Goal: Information Seeking & Learning: Find specific fact

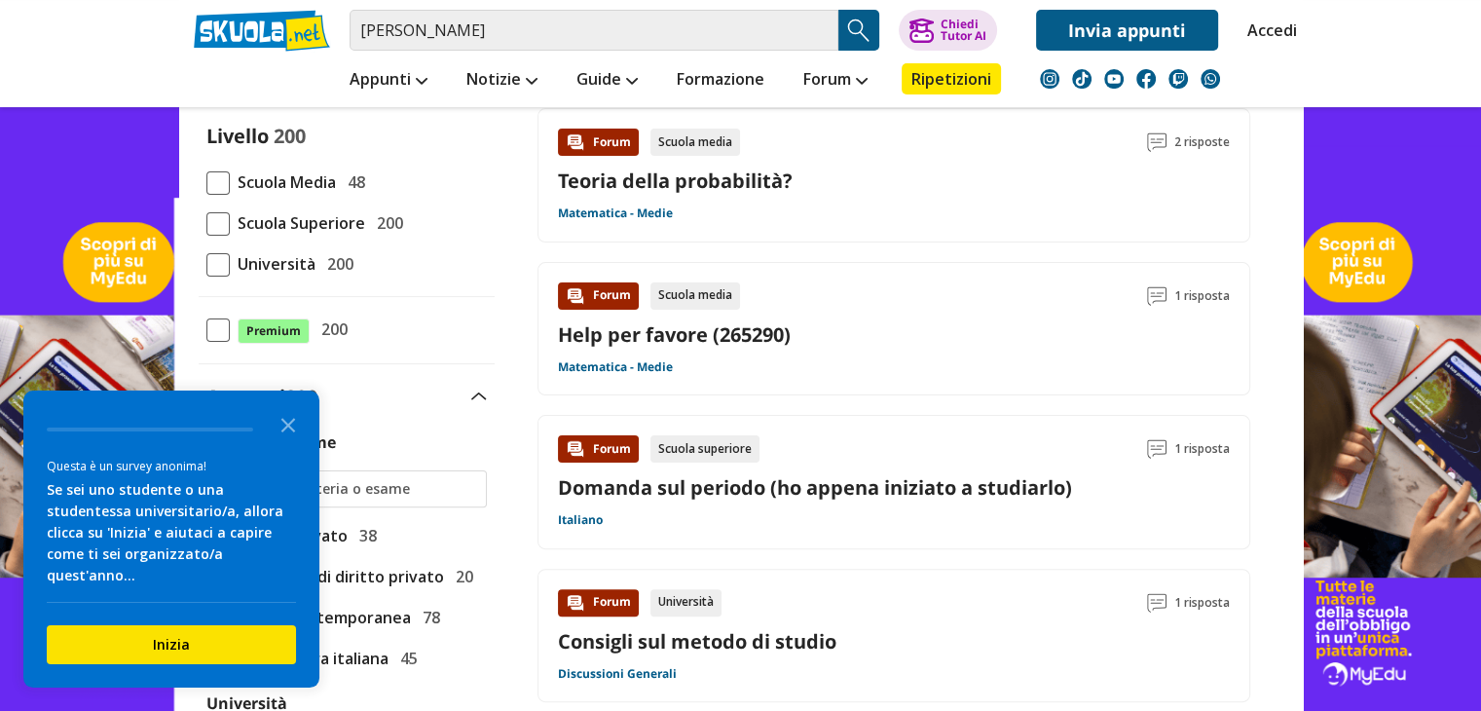
scroll to position [452, 0]
click at [302, 274] on span "Università" at bounding box center [273, 263] width 86 height 25
click at [206, 264] on input "Università 200" at bounding box center [206, 264] width 0 height 0
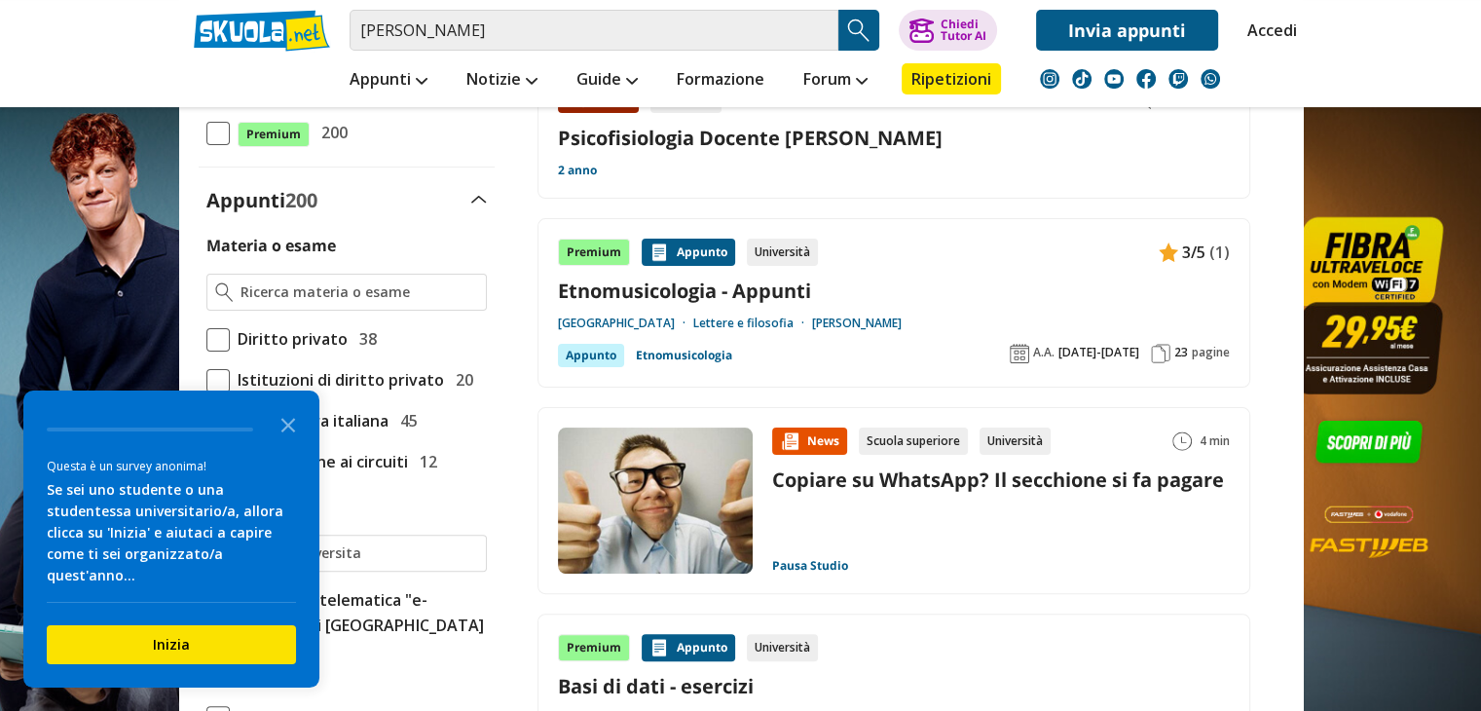
scroll to position [249, 0]
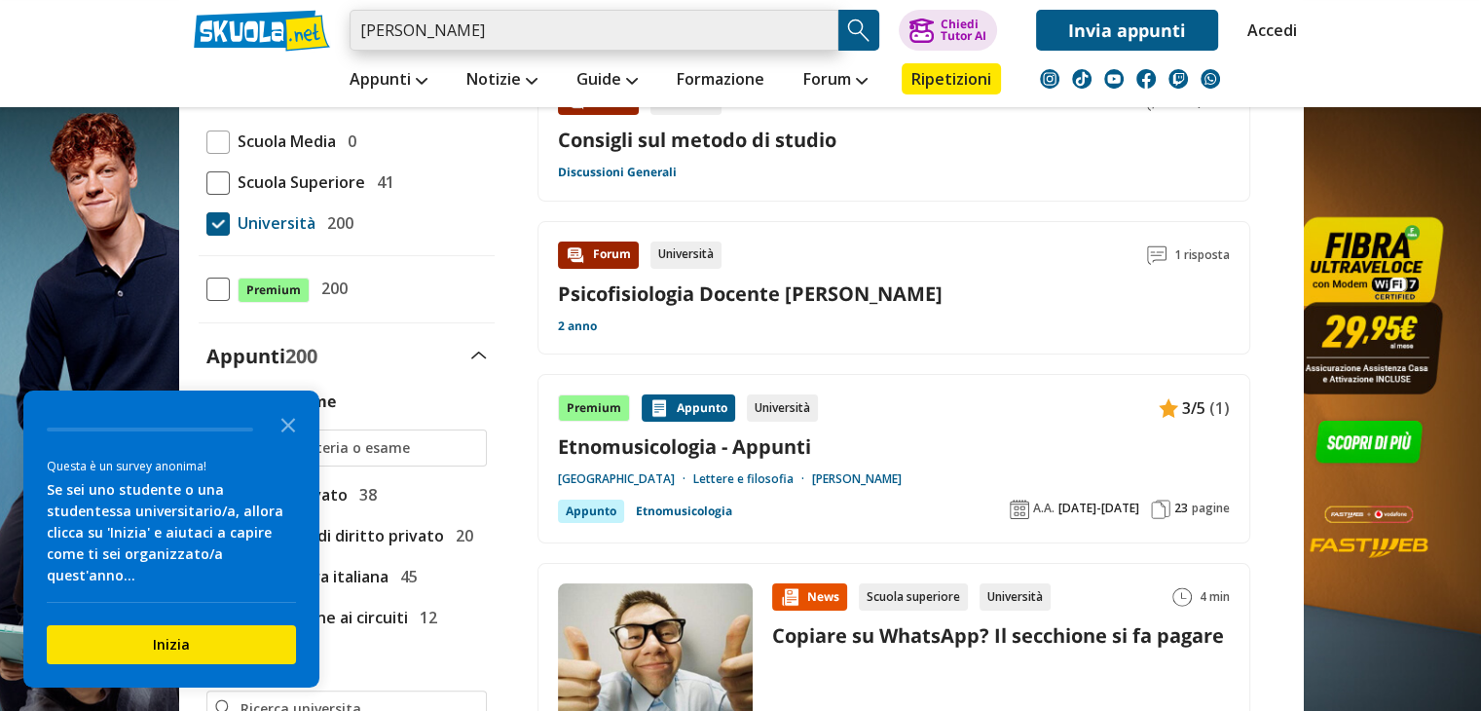
click at [738, 24] on input "varriale vincenzo" at bounding box center [593, 30] width 489 height 41
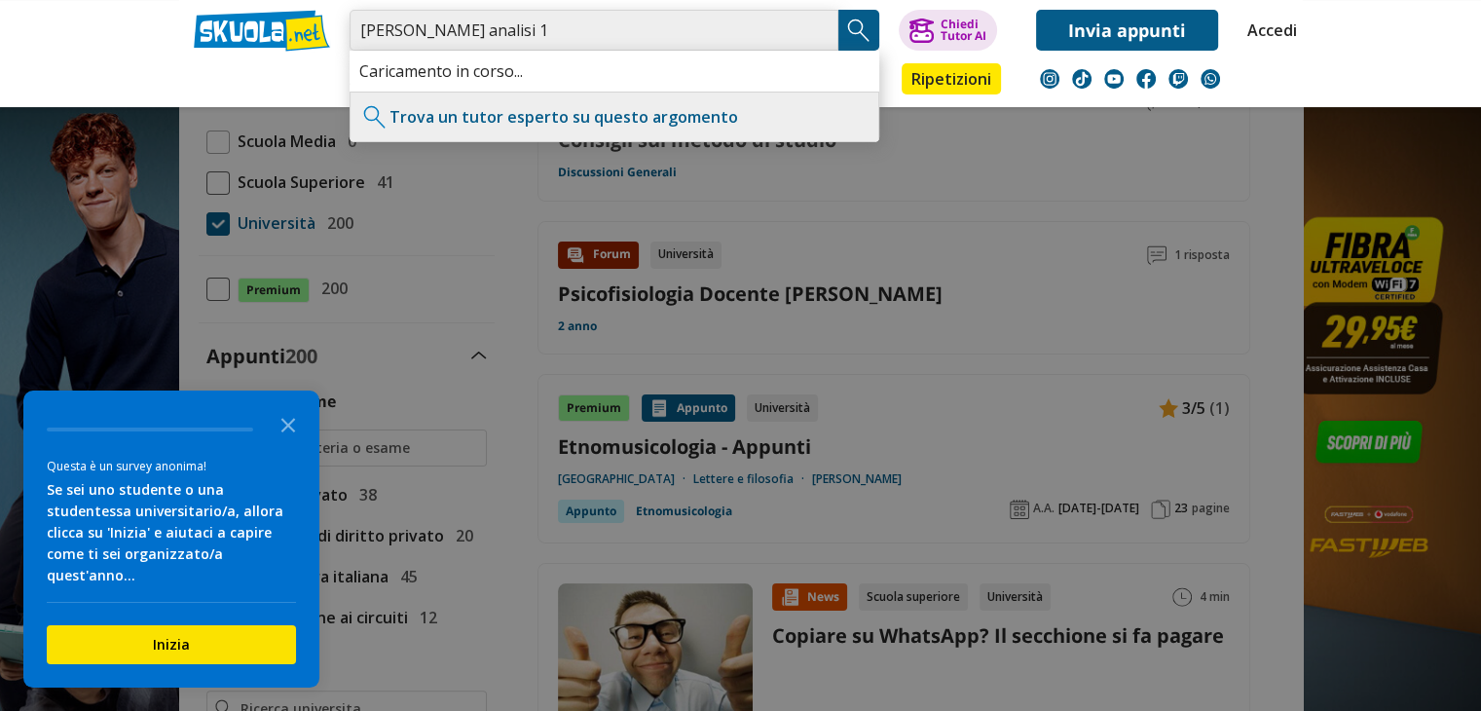
type input "[PERSON_NAME] analisi 1"
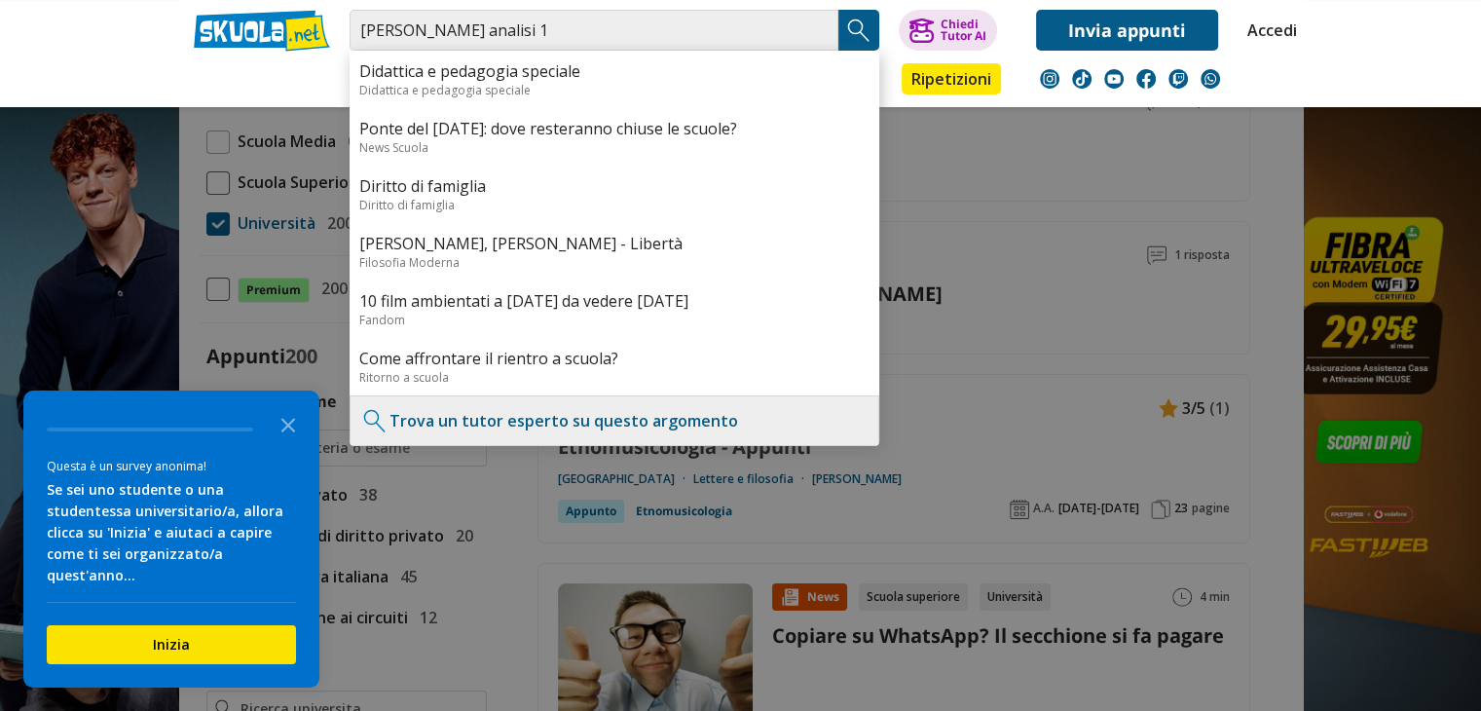
click at [854, 21] on img "Search Button" at bounding box center [858, 30] width 29 height 29
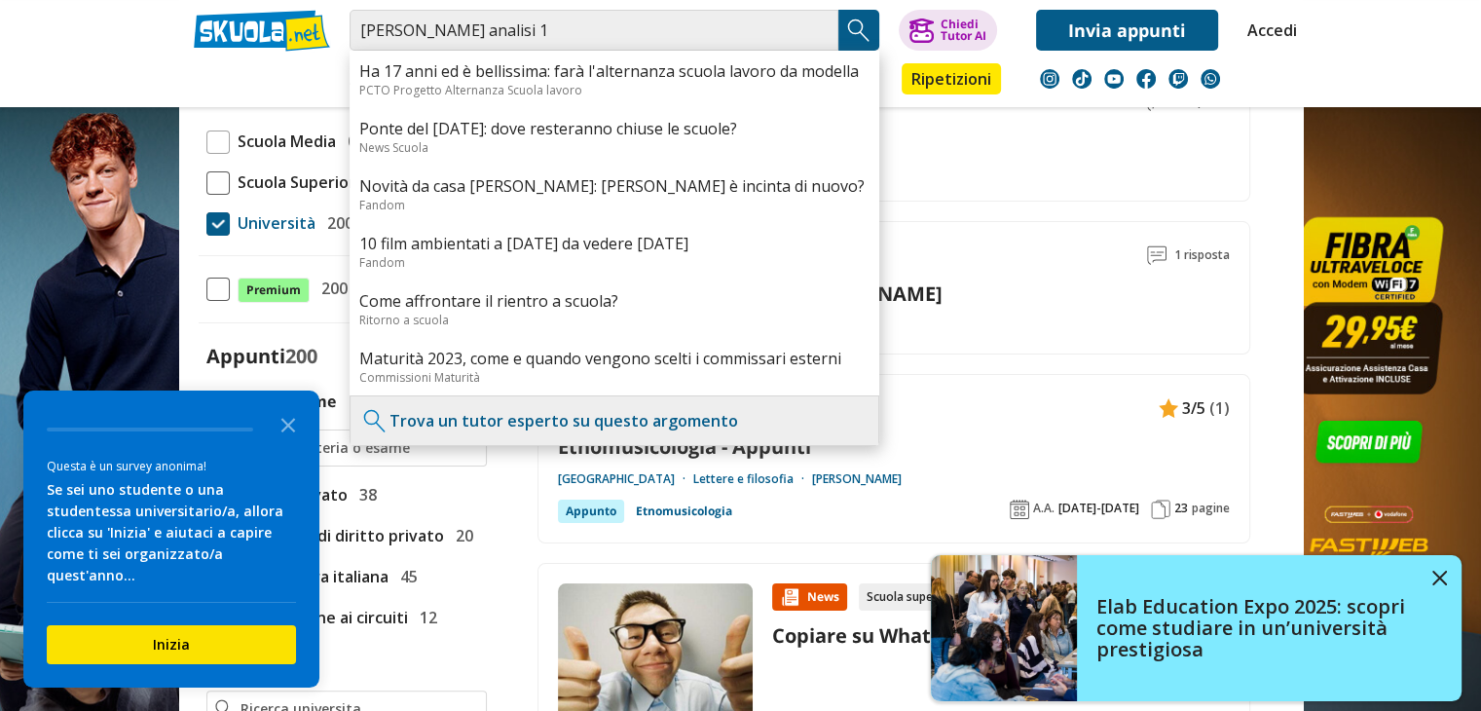
click at [845, 31] on img "Search Button" at bounding box center [858, 30] width 29 height 29
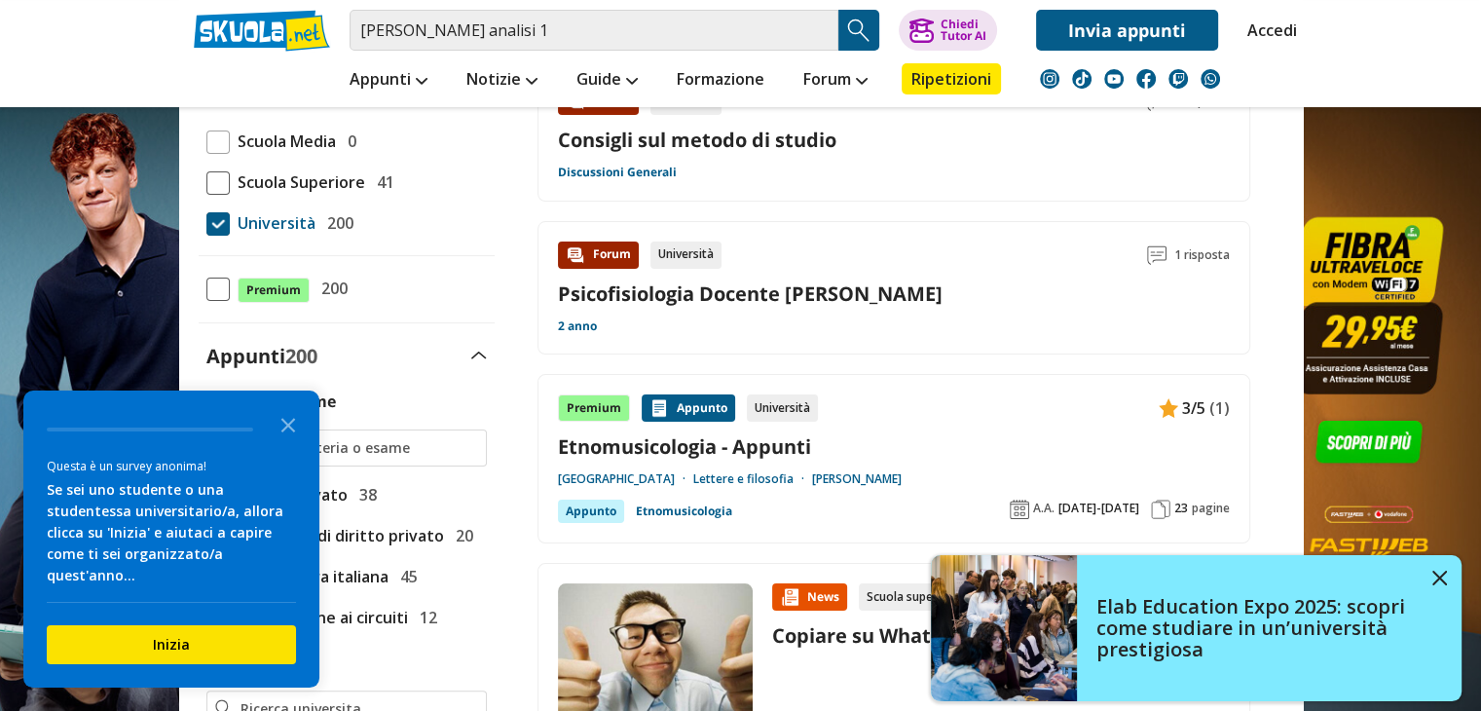
scroll to position [0, 0]
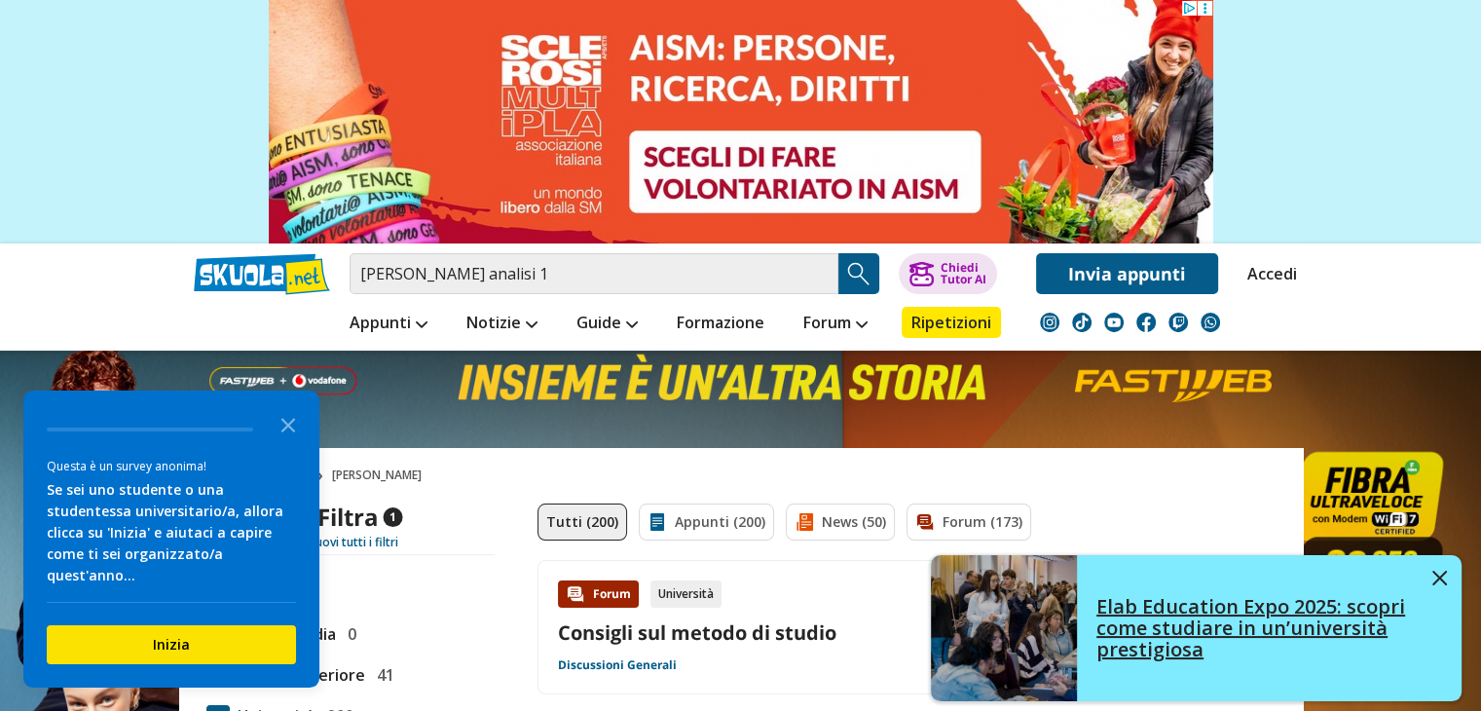
click at [1442, 565] on link "Elab Education Expo 2025: scopri come studiare in un’università prestigiosa" at bounding box center [1196, 628] width 531 height 146
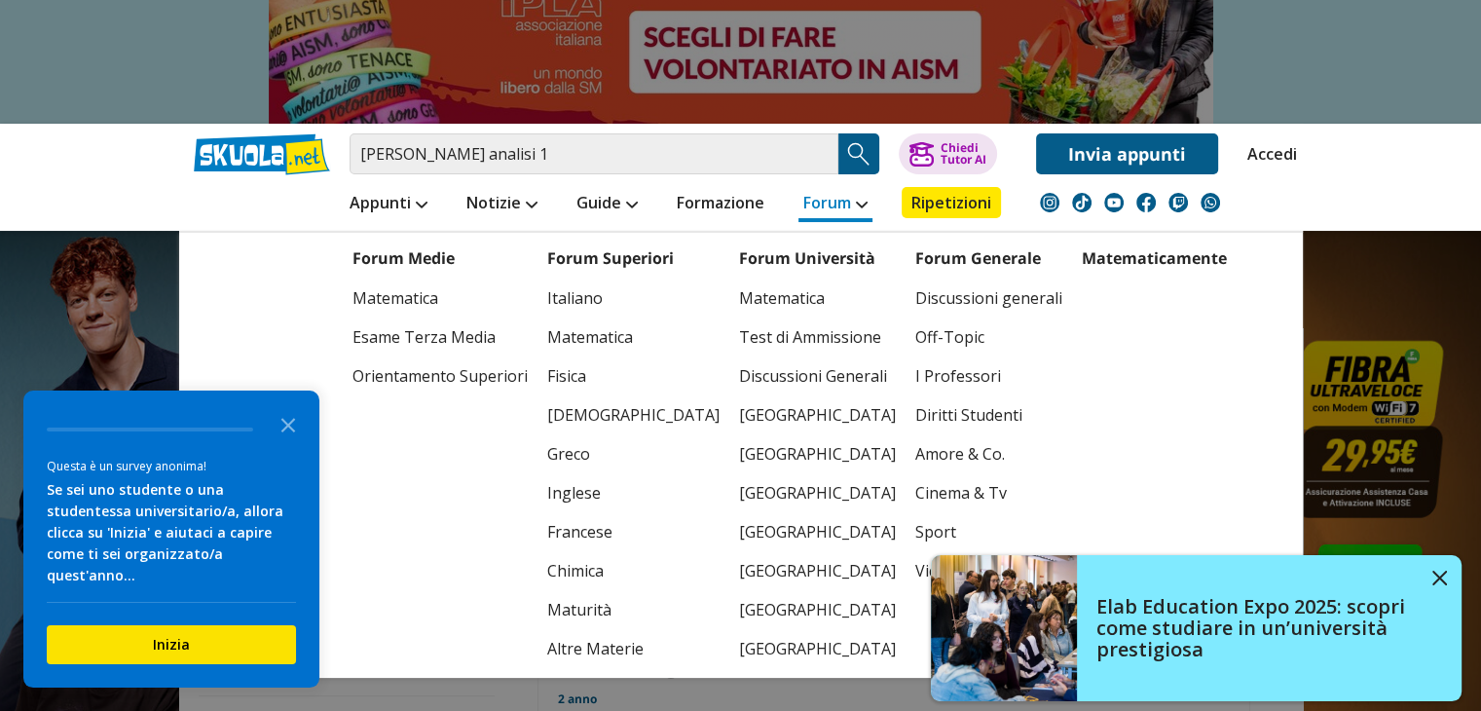
scroll to position [121, 0]
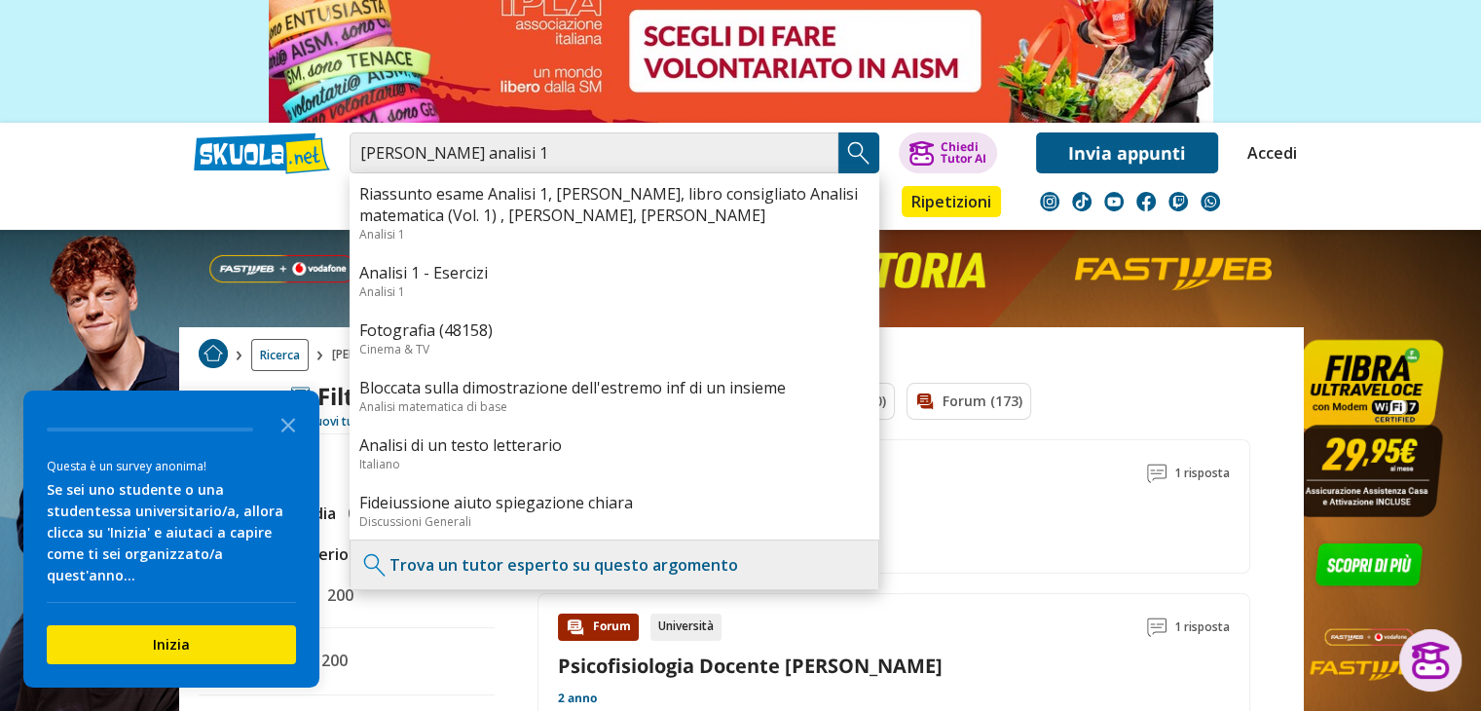
click at [849, 154] on img "Search Button" at bounding box center [858, 152] width 29 height 29
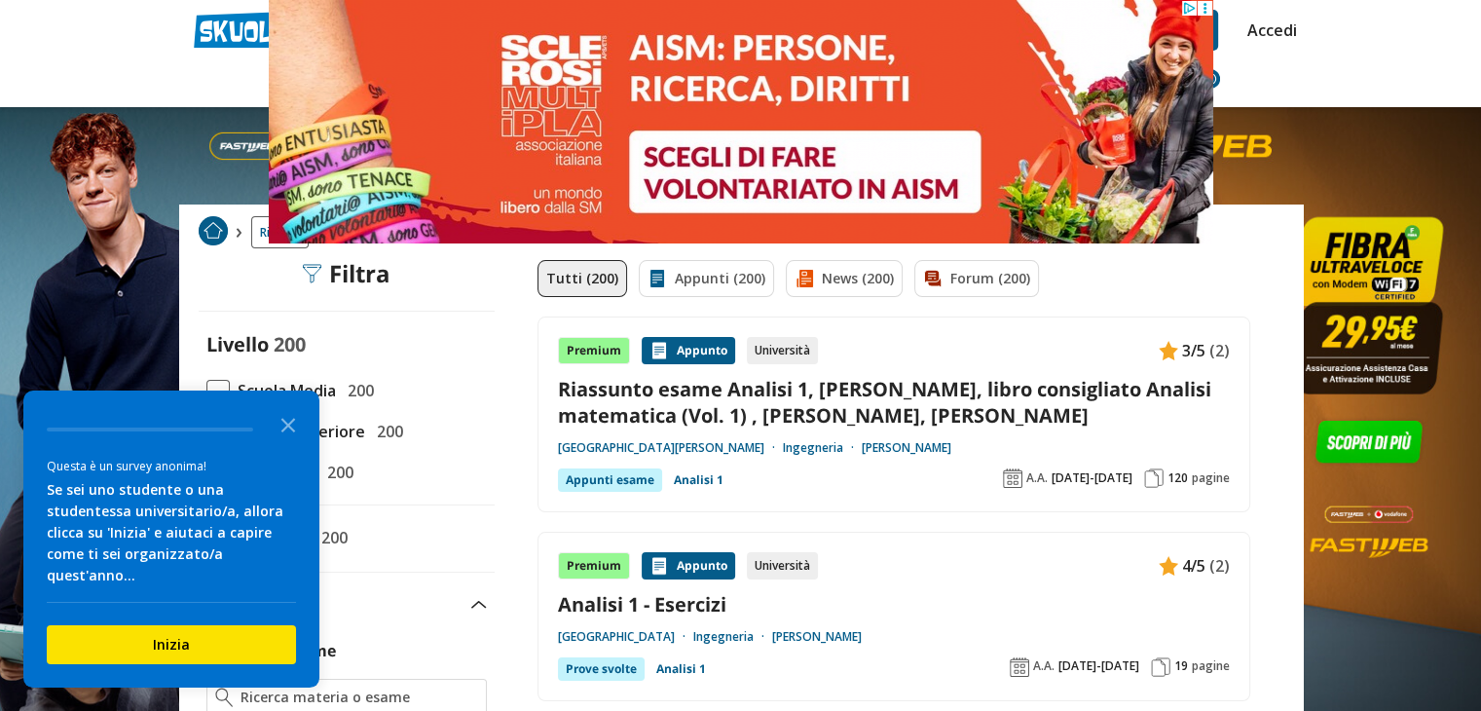
click at [829, 386] on link "Riassunto esame Analisi 1, [PERSON_NAME], libro consigliato Analisi matematica …" at bounding box center [894, 402] width 672 height 53
